Goal: Task Accomplishment & Management: Use online tool/utility

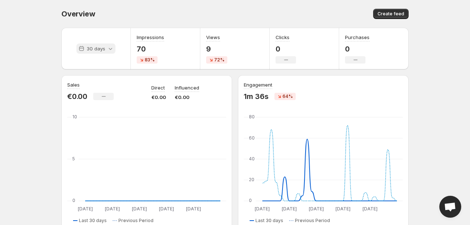
click at [107, 49] on icon at bounding box center [110, 48] width 7 height 7
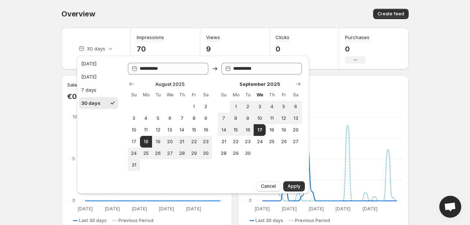
click at [295, 186] on span "Apply" at bounding box center [294, 187] width 13 height 6
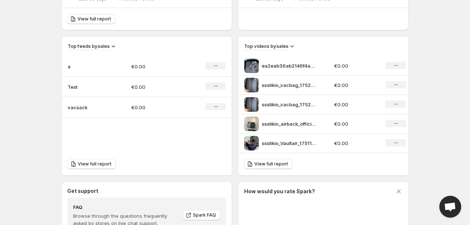
scroll to position [219, 0]
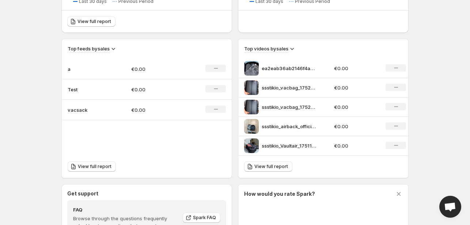
click at [262, 71] on p "ea2eab36ab2146f4a0650e27c94d3be3HD-1080p-48Mbps-37459007" at bounding box center [289, 68] width 55 height 7
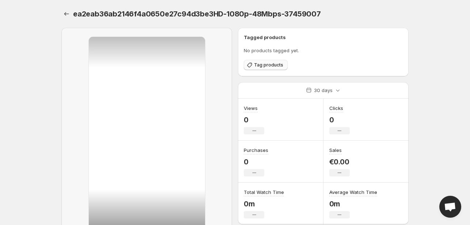
click at [250, 67] on icon "button" at bounding box center [250, 65] width 5 height 5
click at [67, 13] on icon "Settings" at bounding box center [66, 13] width 7 height 7
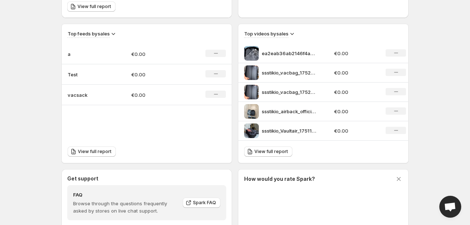
scroll to position [293, 0]
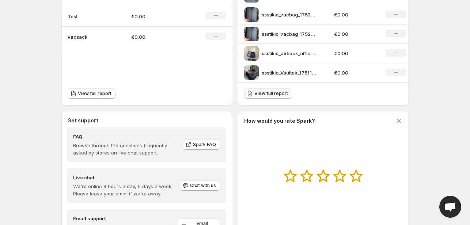
click at [263, 92] on span "View full report" at bounding box center [272, 94] width 34 height 6
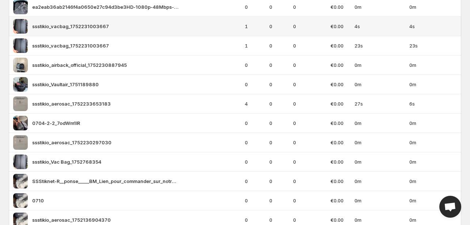
scroll to position [136, 0]
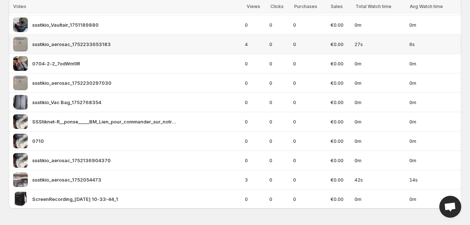
click at [23, 48] on img at bounding box center [20, 44] width 15 height 15
click at [28, 45] on div "ssstikio_aerosac_1752233653183" at bounding box center [126, 44] width 227 height 15
click at [38, 44] on span "ssstikio_aerosac_1752233653183" at bounding box center [71, 44] width 79 height 7
drag, startPoint x: 49, startPoint y: 44, endPoint x: 37, endPoint y: 52, distance: 14.5
click at [48, 45] on span "ssstikio_aerosac_1752233653183" at bounding box center [71, 44] width 79 height 7
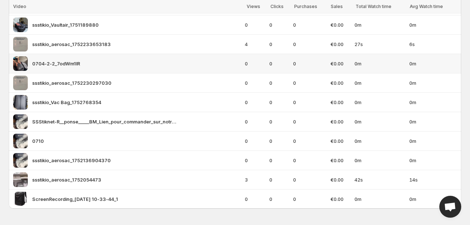
click at [20, 68] on img at bounding box center [20, 63] width 15 height 15
drag, startPoint x: 234, startPoint y: 61, endPoint x: 224, endPoint y: 61, distance: 10.2
click at [224, 61] on div "0704-2-2_7odWm1lR" at bounding box center [126, 63] width 227 height 15
drag, startPoint x: 127, startPoint y: 63, endPoint x: 113, endPoint y: 61, distance: 13.6
click at [116, 61] on div "0704-2-2_7odWm1lR" at bounding box center [126, 63] width 227 height 15
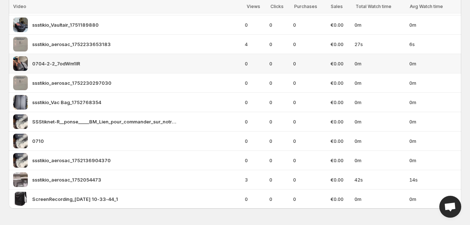
click at [112, 61] on div "0704-2-2_7odWm1lR" at bounding box center [126, 63] width 227 height 15
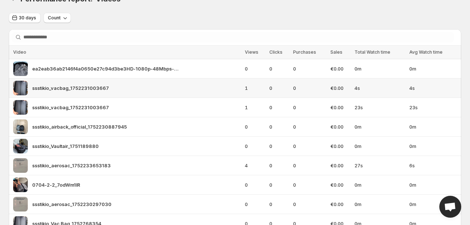
scroll to position [0, 0]
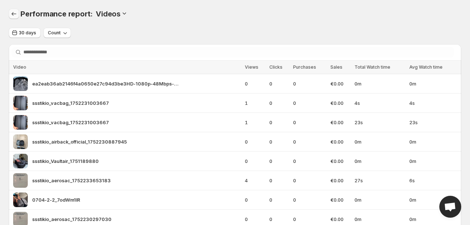
click at [14, 16] on icon "Performance report" at bounding box center [13, 13] width 7 height 7
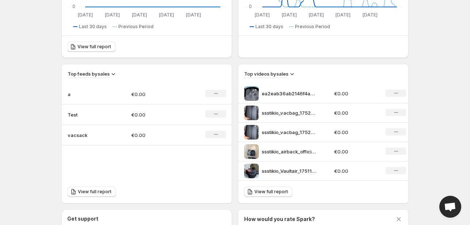
scroll to position [256, 0]
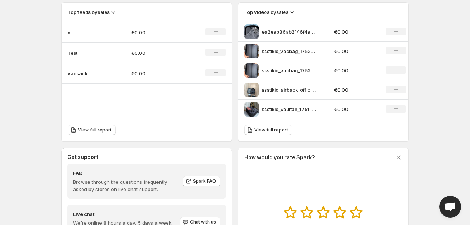
click at [260, 87] on div "ssstikio_airback_official_1752230887945" at bounding box center [287, 90] width 86 height 15
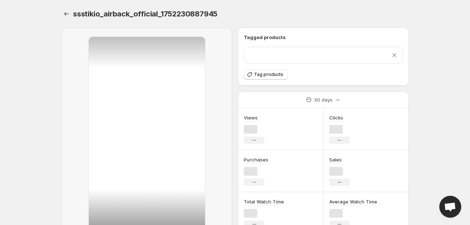
click at [256, 91] on div "Tagged products Remove product Tag products 30 days Views No change Clicks No c…" at bounding box center [320, 128] width 177 height 212
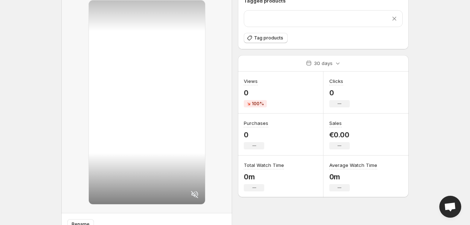
click at [192, 194] on icon at bounding box center [194, 194] width 7 height 7
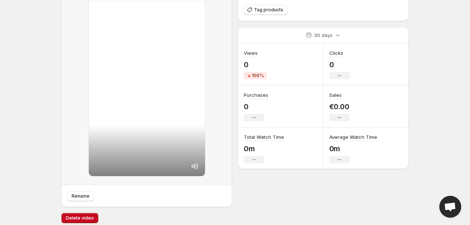
scroll to position [70, 0]
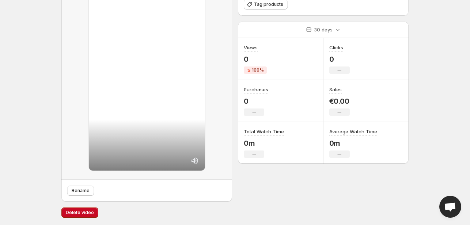
click at [172, 128] on div at bounding box center [147, 69] width 116 height 204
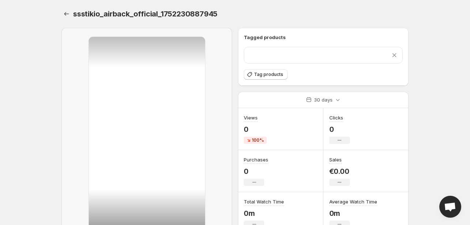
drag, startPoint x: 135, startPoint y: 119, endPoint x: 362, endPoint y: 25, distance: 246.0
click at [362, 25] on div "ssstikio_airback_official_1752230887945. This page is ready ssstikio_airback_of…" at bounding box center [234, 14] width 347 height 28
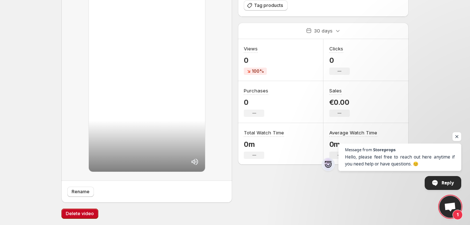
scroll to position [70, 0]
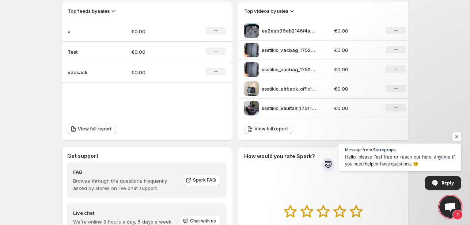
scroll to position [293, 0]
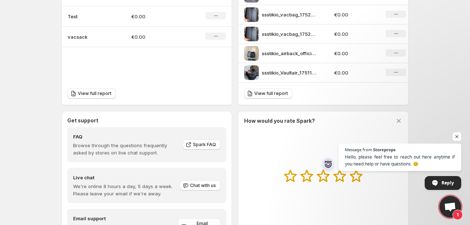
click at [259, 70] on img at bounding box center [251, 72] width 15 height 15
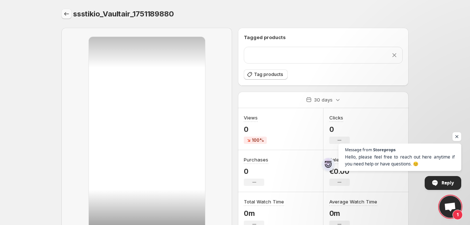
click at [66, 16] on icon "Settings" at bounding box center [66, 13] width 7 height 7
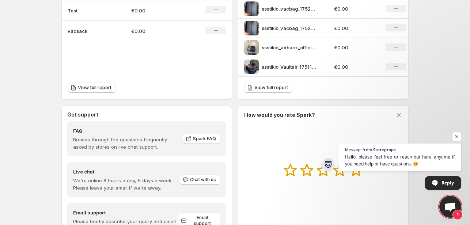
scroll to position [293, 0]
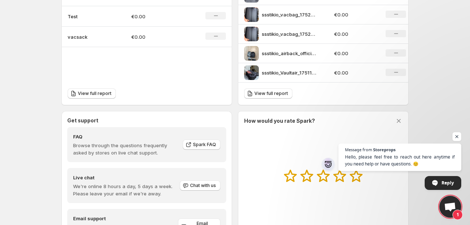
click at [251, 51] on img at bounding box center [251, 53] width 15 height 15
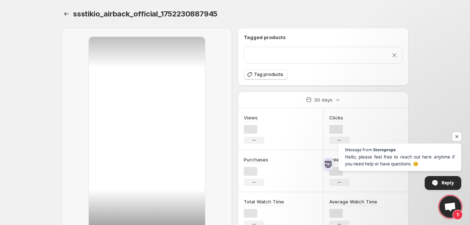
click at [264, 53] on div "Remove product" at bounding box center [324, 55] width 150 height 7
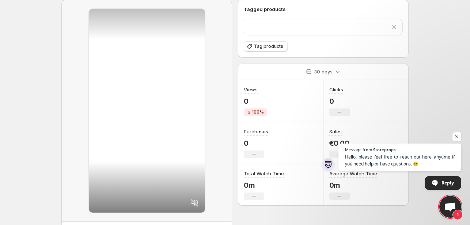
scroll to position [37, 0]
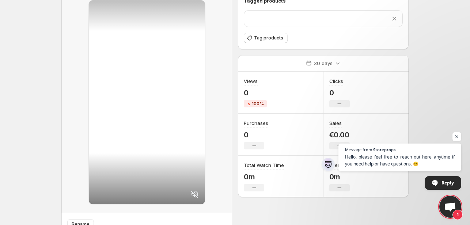
click at [192, 194] on icon at bounding box center [195, 194] width 9 height 9
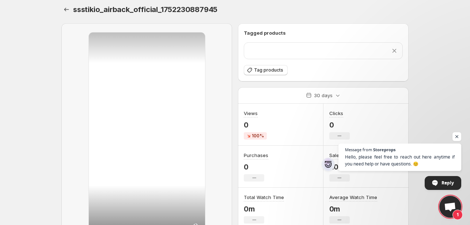
scroll to position [0, 0]
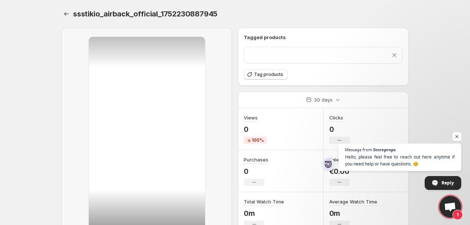
drag, startPoint x: 428, startPoint y: 57, endPoint x: 399, endPoint y: 67, distance: 31.3
click at [428, 57] on body "Home Feeds Videos Subscription Settings ssstikio_airback_official_1752230887945…" at bounding box center [235, 112] width 470 height 225
click at [166, 120] on div at bounding box center [147, 139] width 116 height 204
click at [162, 105] on div at bounding box center [147, 139] width 116 height 204
drag, startPoint x: 114, startPoint y: 62, endPoint x: 107, endPoint y: 53, distance: 11.4
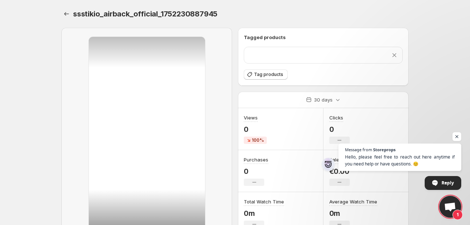
click at [111, 59] on div at bounding box center [147, 139] width 116 height 204
click at [75, 14] on span "ssstikio_airback_official_1752230887945" at bounding box center [145, 14] width 144 height 9
click at [68, 14] on icon "Settings" at bounding box center [66, 13] width 7 height 7
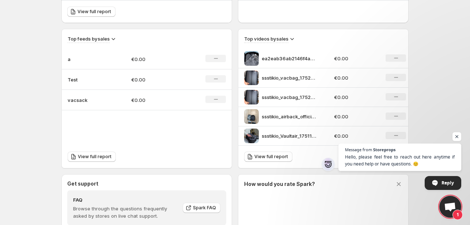
scroll to position [256, 0]
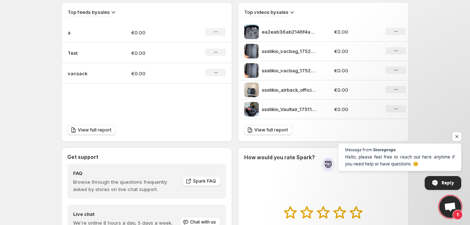
click at [249, 70] on img at bounding box center [251, 70] width 15 height 15
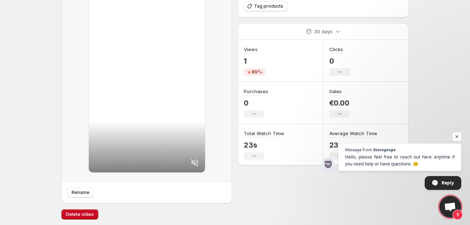
scroll to position [70, 0]
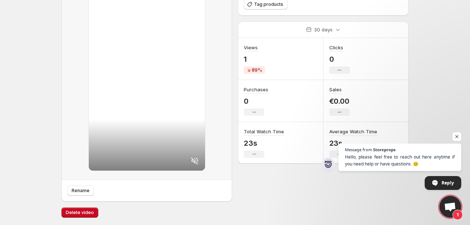
click at [192, 157] on div at bounding box center [147, 69] width 116 height 204
click at [194, 160] on icon at bounding box center [194, 160] width 7 height 7
